Goal: Entertainment & Leisure: Consume media (video, audio)

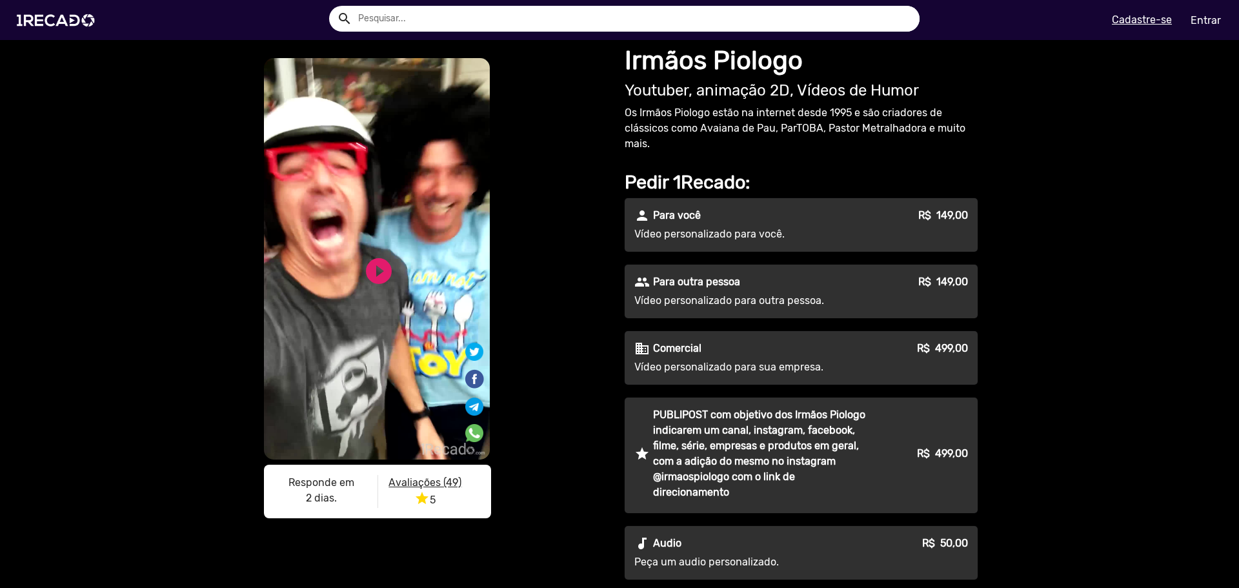
click at [674, 352] on p "Comercial" at bounding box center [677, 348] width 48 height 15
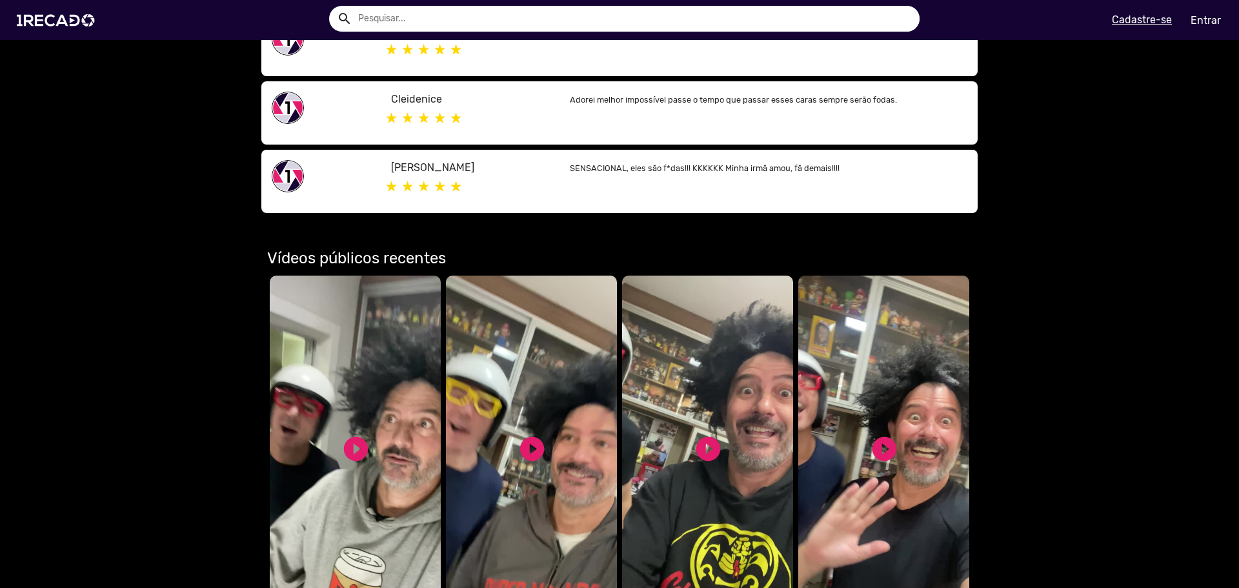
scroll to position [903, 0]
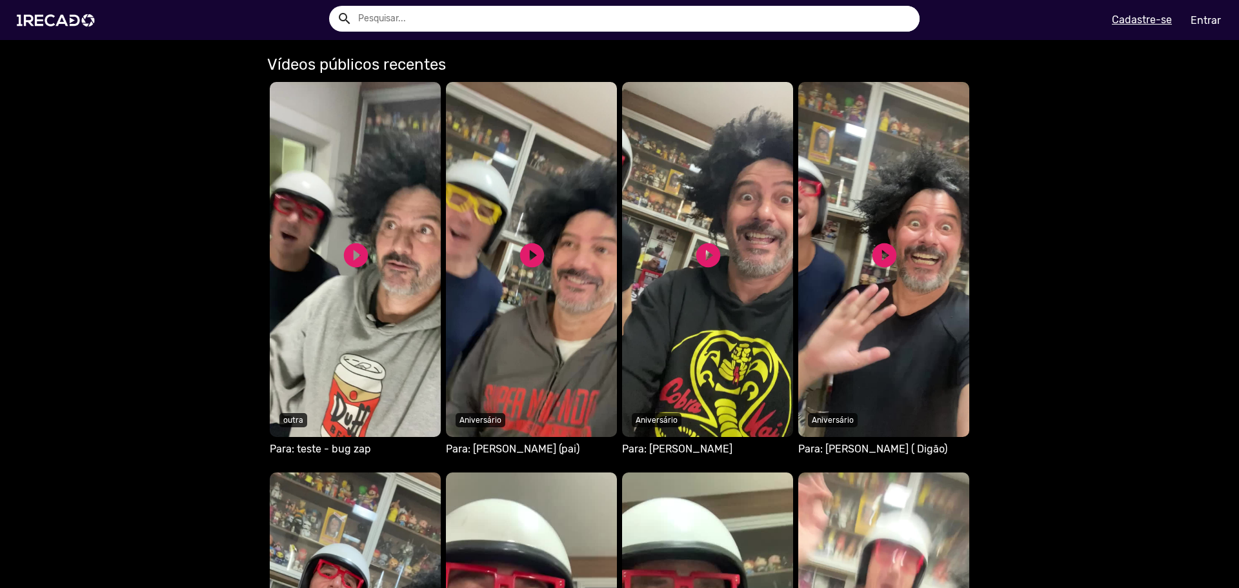
click at [478, 313] on video "Seu navegador não reproduz vídeo em HTML5" at bounding box center [531, 259] width 171 height 355
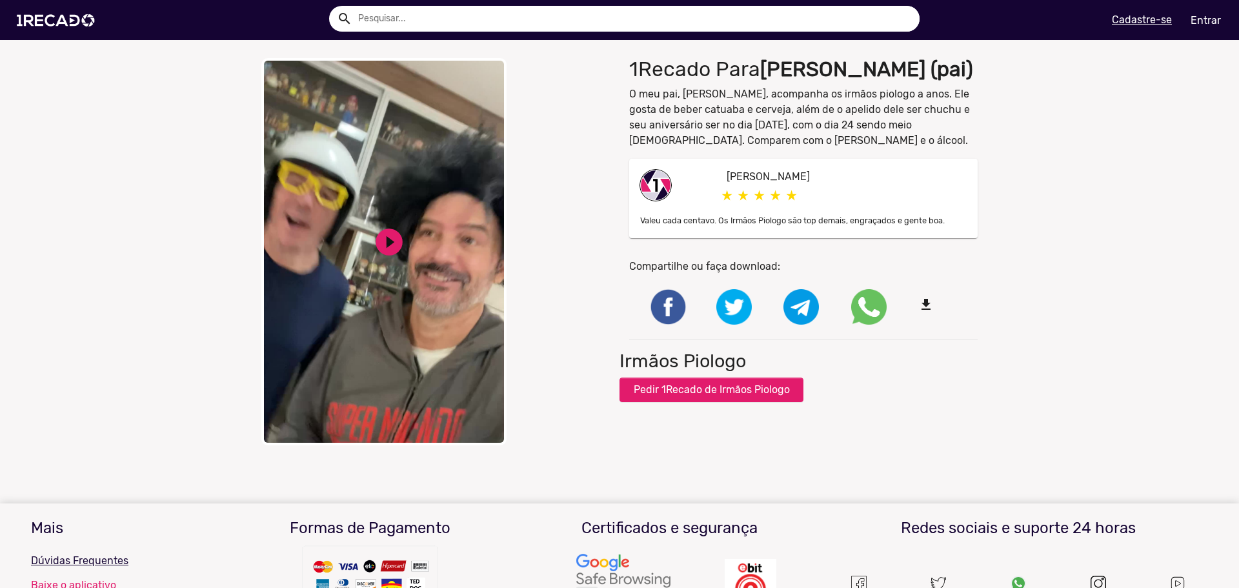
click at [403, 250] on video "Your browser does not support HTML5 video." at bounding box center [383, 251] width 245 height 387
click at [413, 157] on video "Your browser does not support HTML5 video." at bounding box center [383, 251] width 245 height 387
click at [428, 254] on div "close Your browser does not support HTML5 video. pause_circle pause_circle" at bounding box center [436, 252] width 368 height 400
click at [373, 226] on link "pause_circle" at bounding box center [389, 242] width 32 height 32
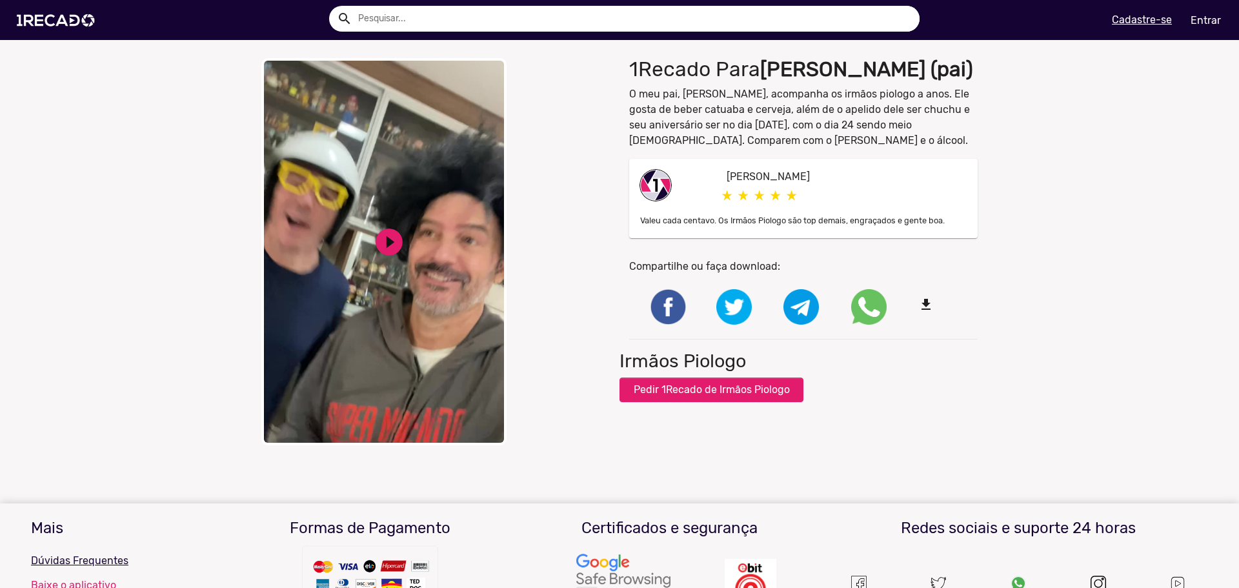
click at [373, 226] on link "play_circle_filled" at bounding box center [389, 242] width 32 height 32
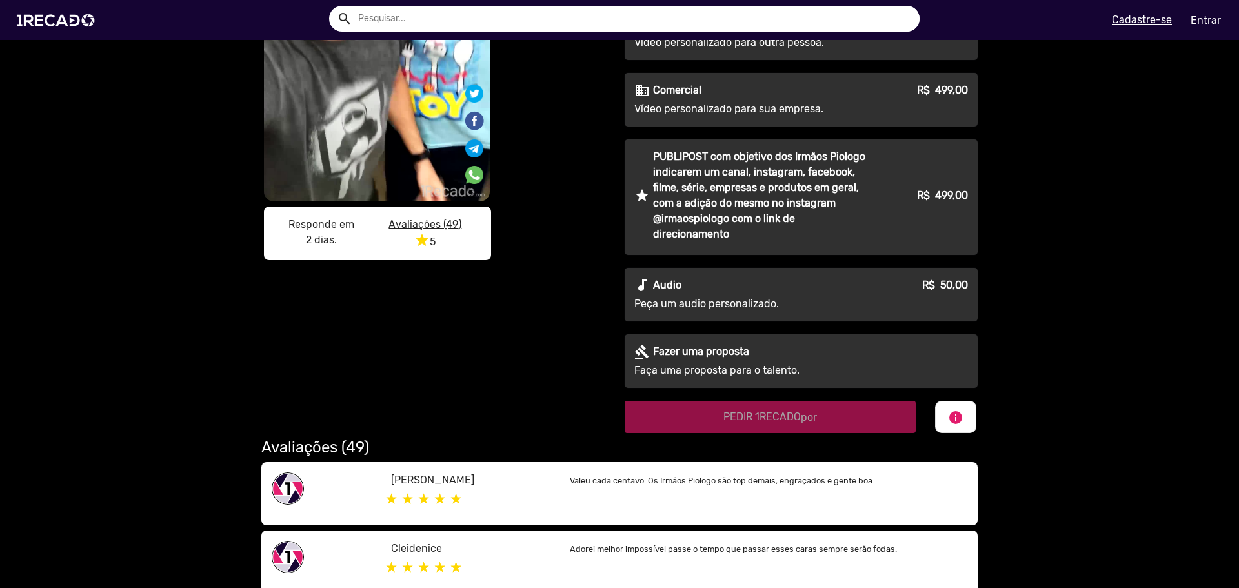
scroll to position [129, 0]
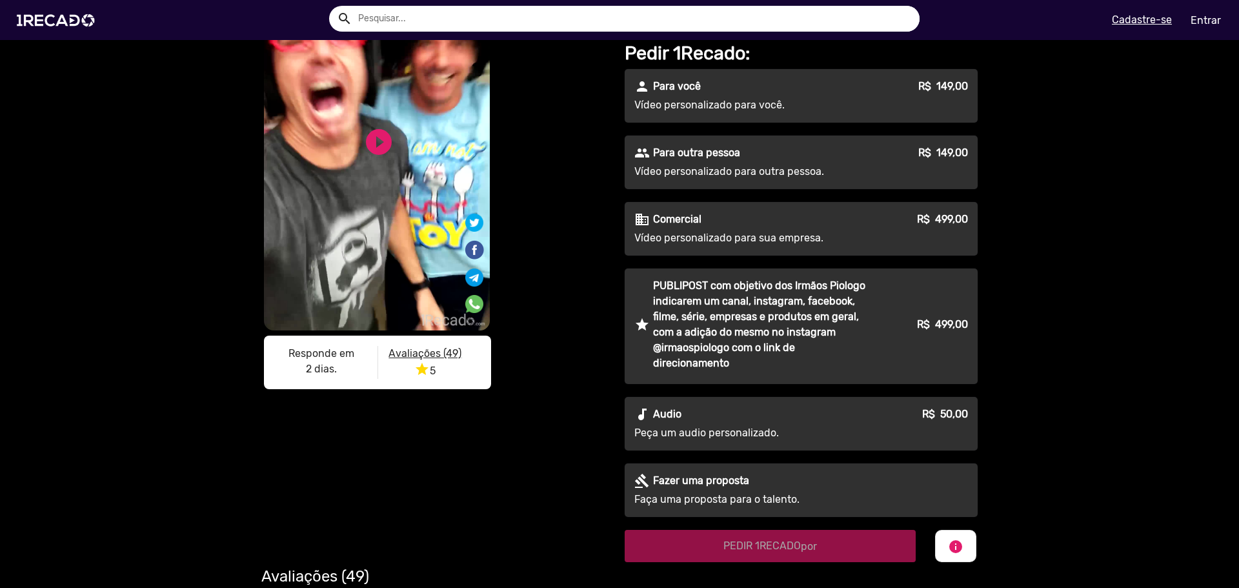
click at [770, 95] on div "person Para você R$ 149,00 Vídeo personalizado para você." at bounding box center [801, 96] width 353 height 54
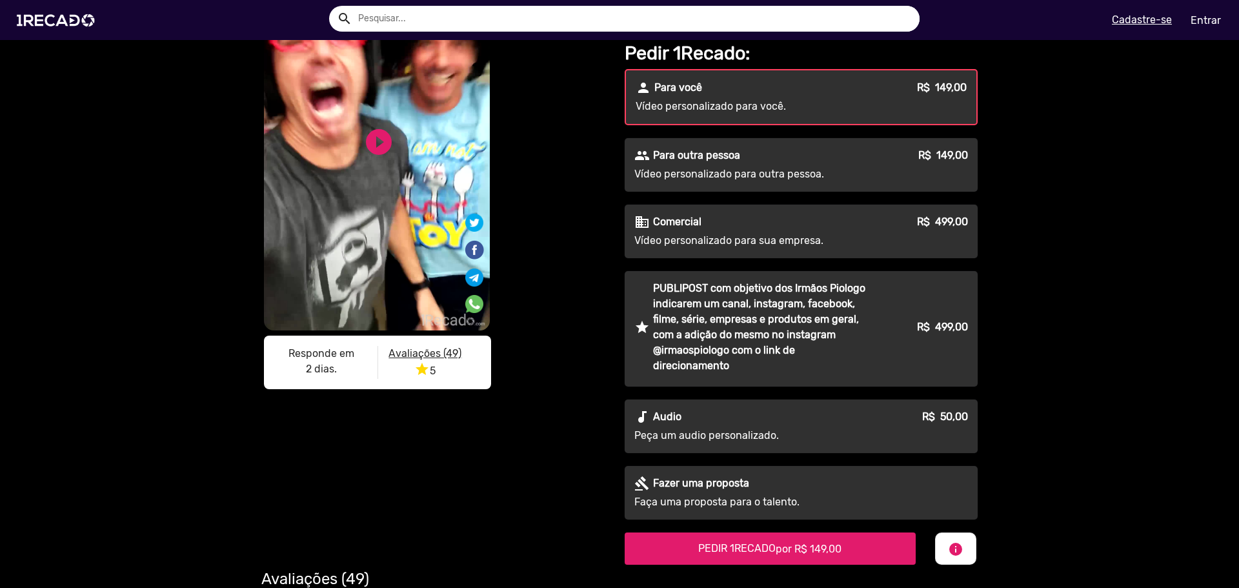
click at [772, 154] on div "people Para outra pessoa R$ 149,00" at bounding box center [801, 155] width 334 height 15
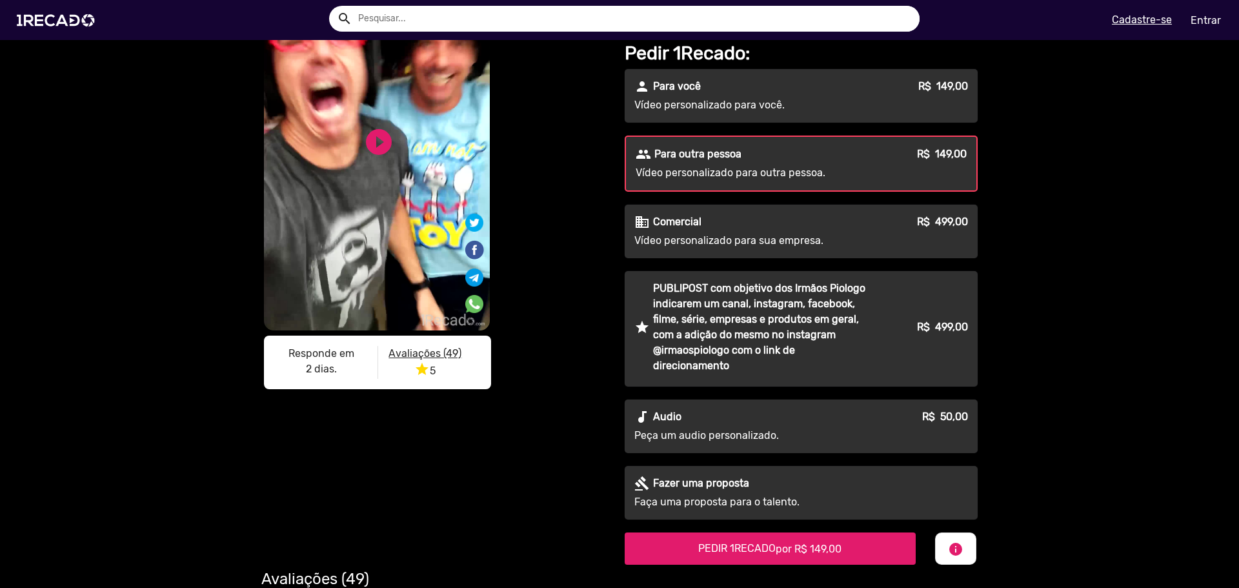
click at [785, 237] on p "Vídeo personalizado para sua empresa." at bounding box center [751, 240] width 234 height 15
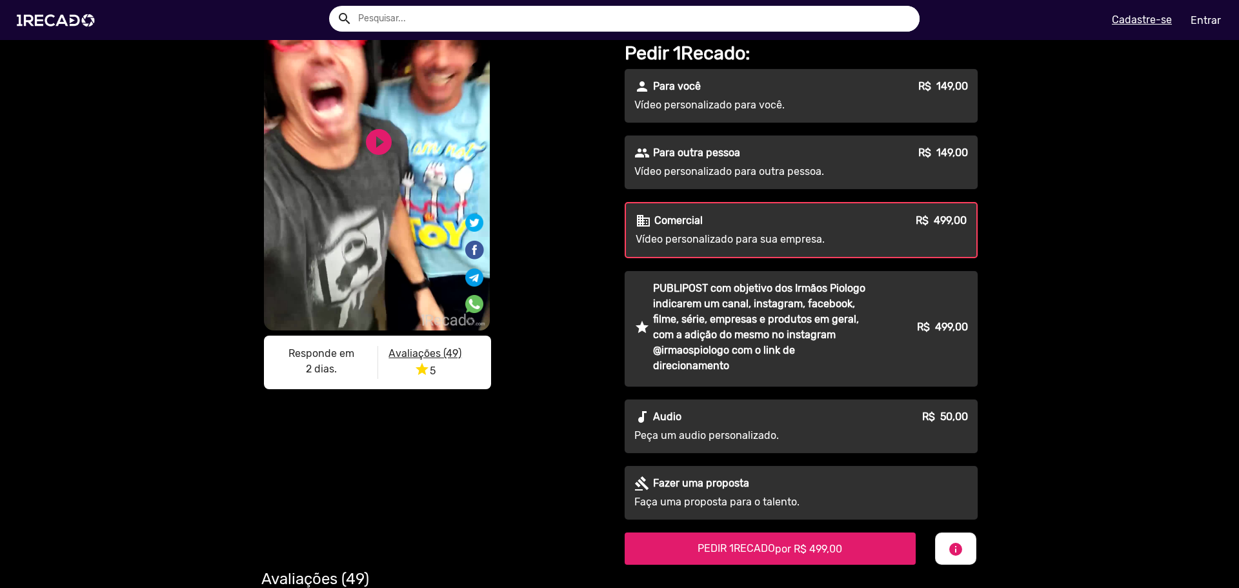
click at [778, 161] on div "people Para outra pessoa R$ 149,00" at bounding box center [801, 152] width 334 height 15
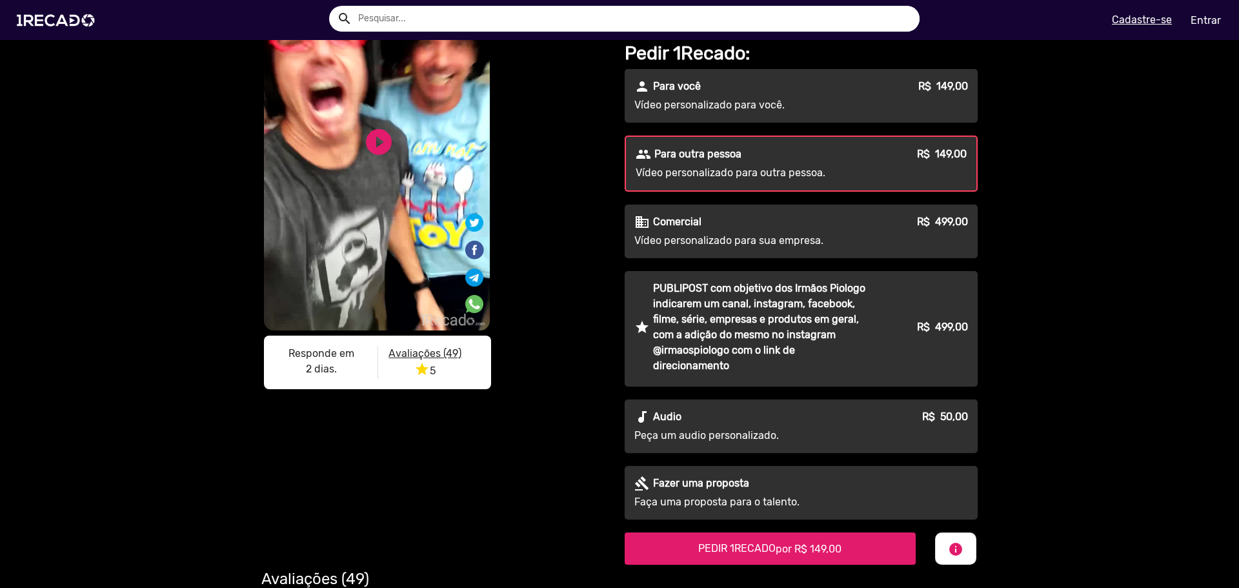
click at [795, 111] on p "Vídeo personalizado para você." at bounding box center [751, 104] width 234 height 15
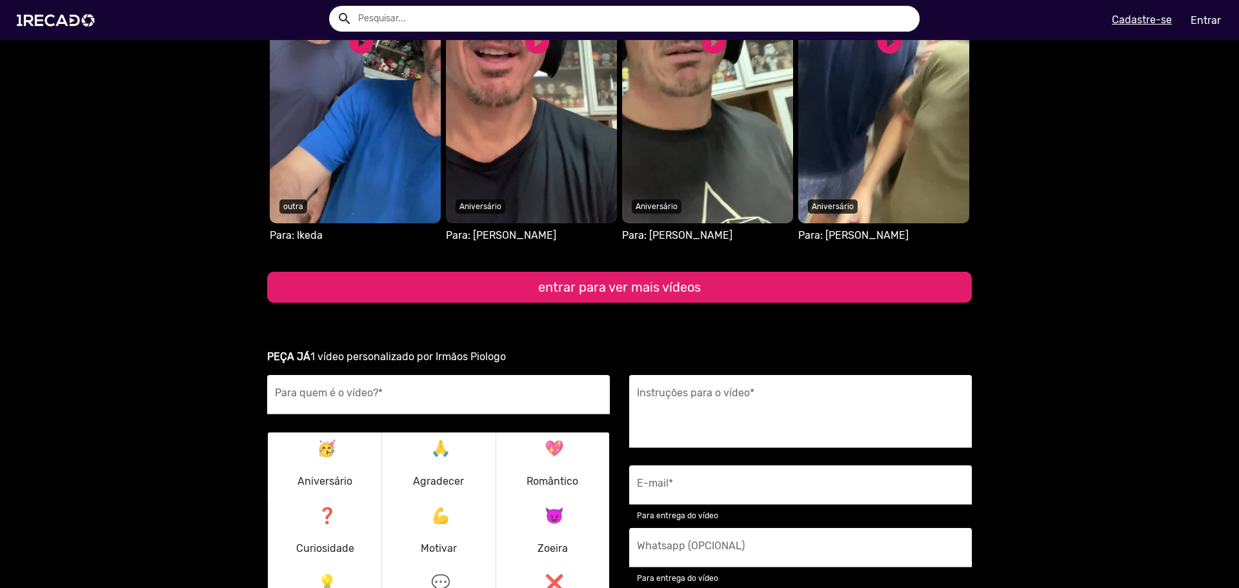
scroll to position [1355, 0]
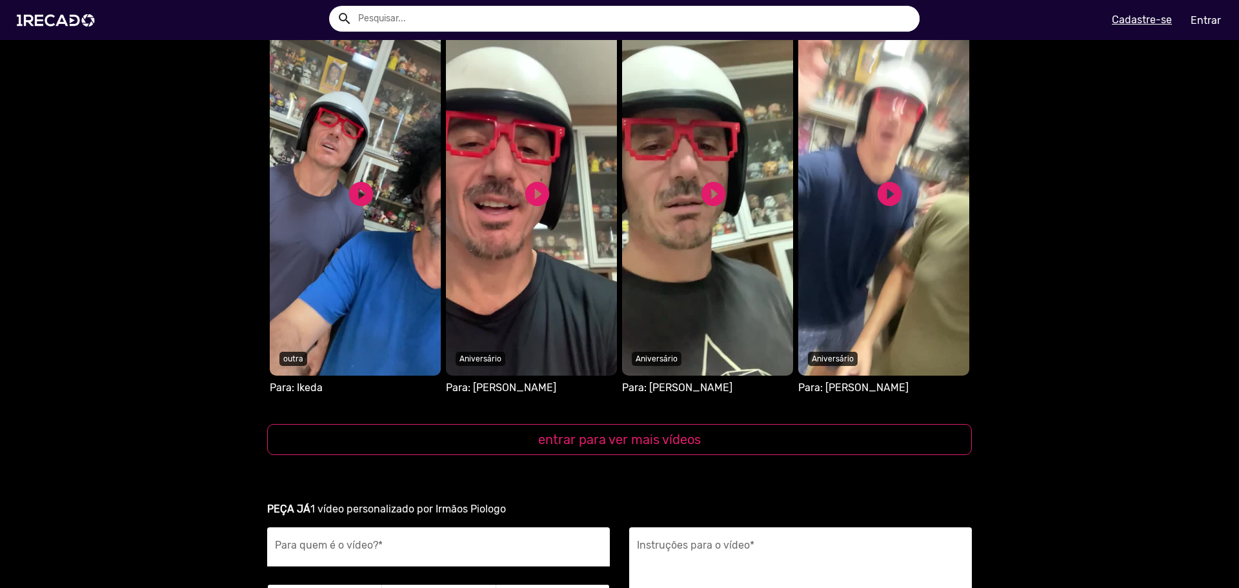
click at [507, 268] on video "S1RECADO vídeos dedicados para fãs e empresas" at bounding box center [531, 198] width 171 height 355
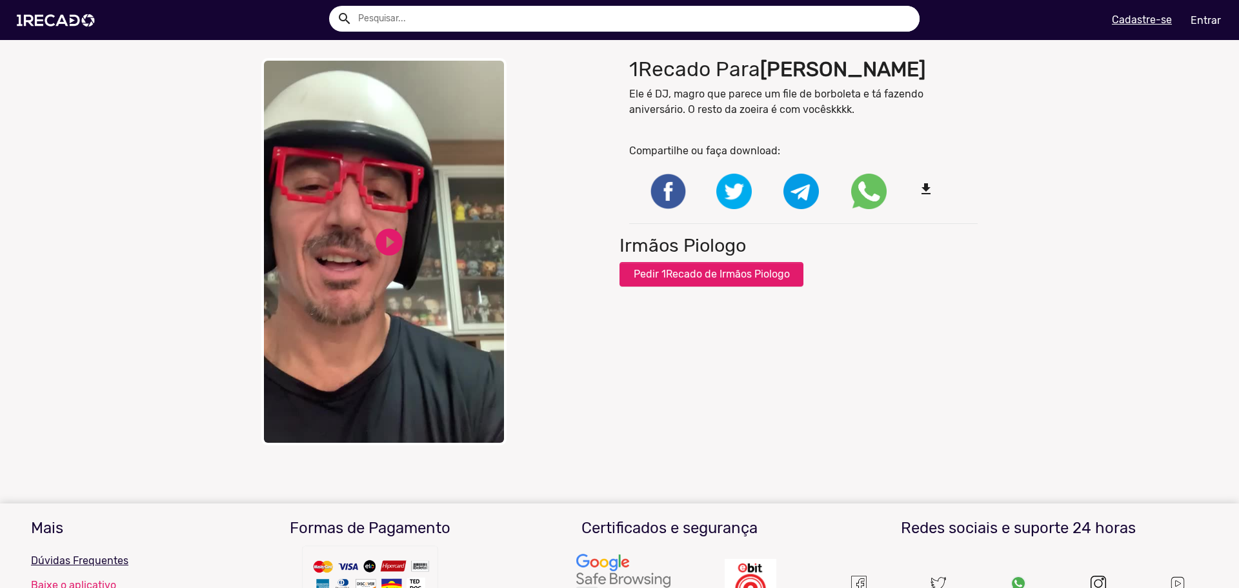
click at [398, 190] on video "Your browser does not support HTML5 video." at bounding box center [383, 251] width 245 height 387
click at [352, 243] on video "Your browser does not support HTML5 video." at bounding box center [383, 251] width 245 height 387
